Goal: Information Seeking & Learning: Understand process/instructions

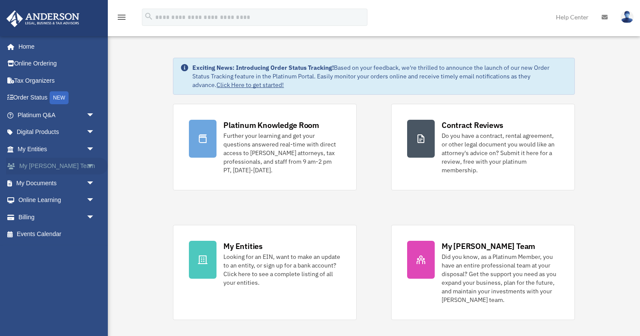
click at [70, 163] on link "My Anderson Team arrow_drop_down" at bounding box center [57, 166] width 102 height 17
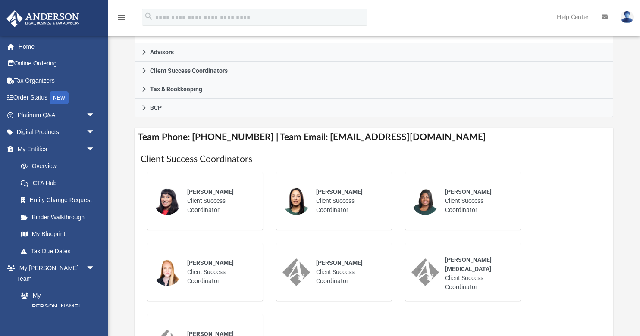
scroll to position [247, 0]
click at [443, 201] on div "[PERSON_NAME] Client Success Coordinator" at bounding box center [476, 200] width 75 height 39
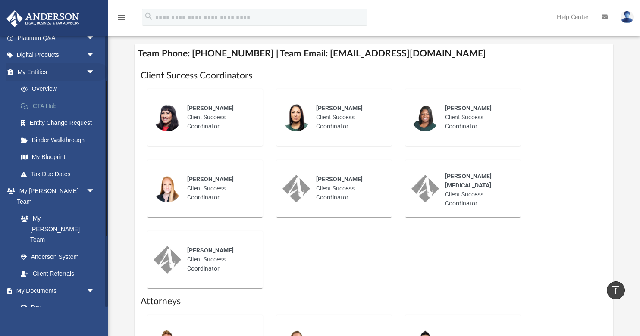
scroll to position [80, 0]
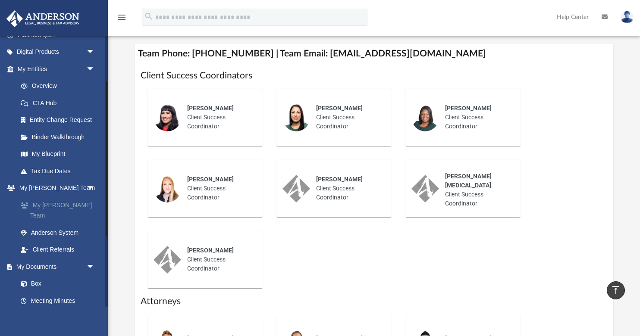
click at [67, 202] on link "My [PERSON_NAME] Team" at bounding box center [60, 211] width 96 height 28
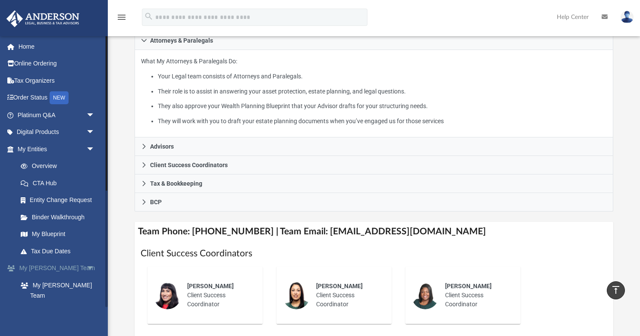
scroll to position [0, 0]
click at [91, 114] on span "arrow_drop_down" at bounding box center [94, 115] width 17 height 18
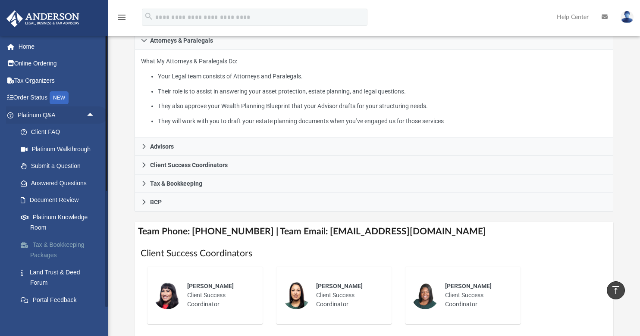
click at [49, 240] on link "Tax & Bookkeeping Packages" at bounding box center [60, 250] width 96 height 28
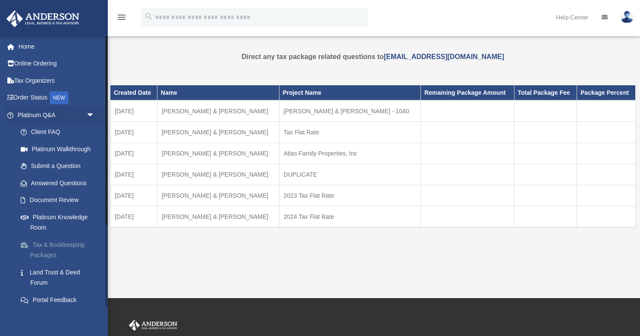
click at [54, 239] on link "Tax & Bookkeeping Packages" at bounding box center [60, 250] width 96 height 28
click at [31, 63] on link "Online Ordering" at bounding box center [57, 63] width 102 height 17
